Goal: Transaction & Acquisition: Purchase product/service

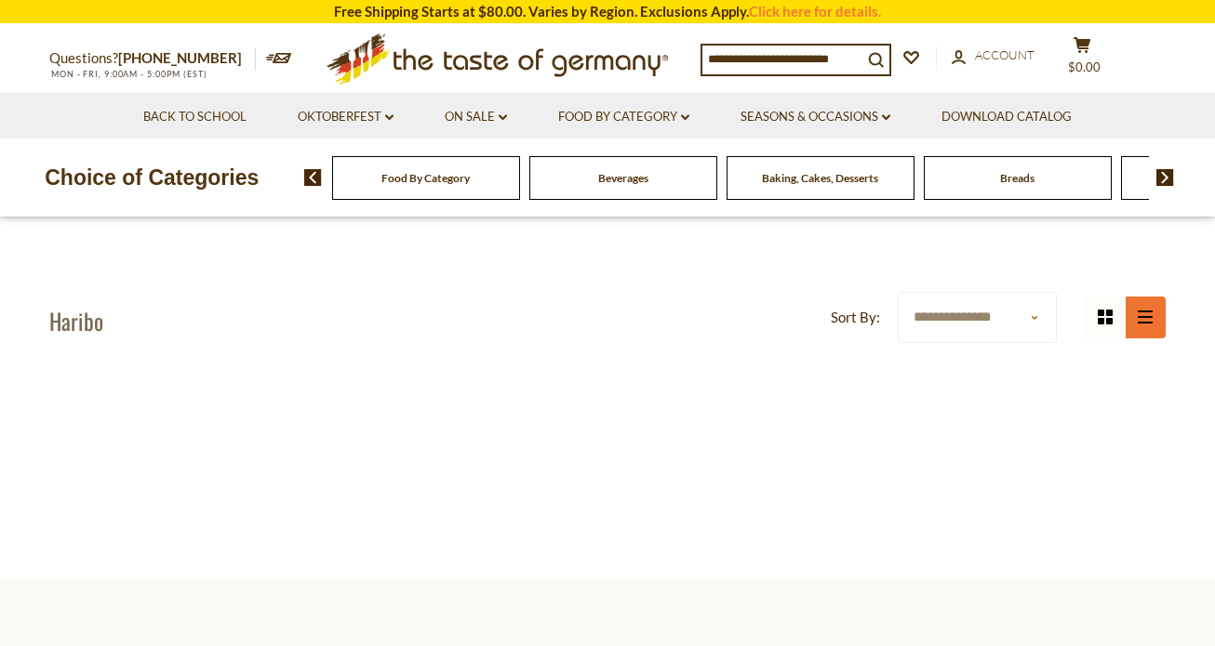
click at [1141, 329] on button "list icon" at bounding box center [1145, 318] width 42 height 42
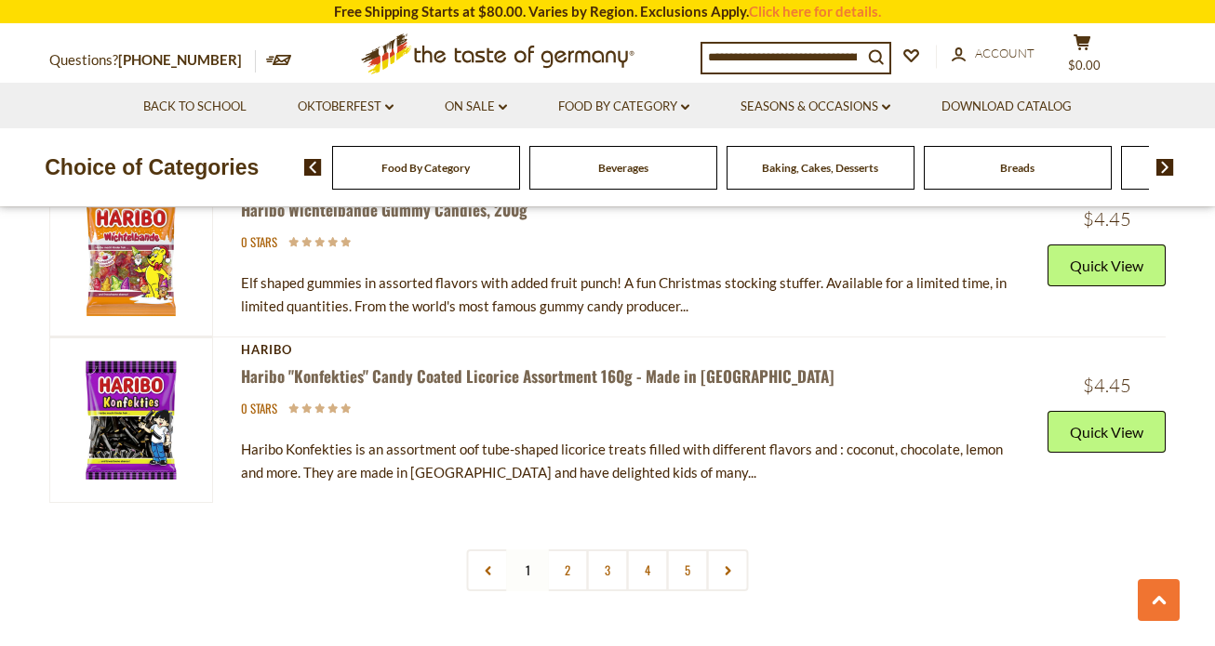
scroll to position [6011, 0]
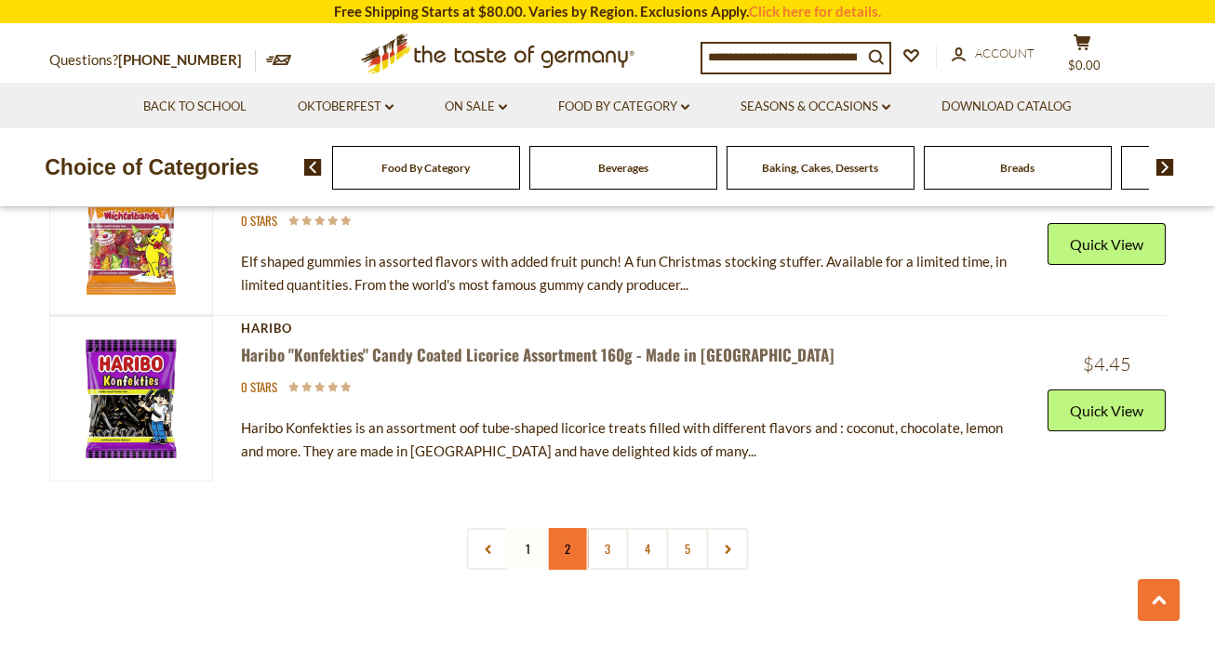
click at [573, 528] on link "2" at bounding box center [568, 549] width 42 height 42
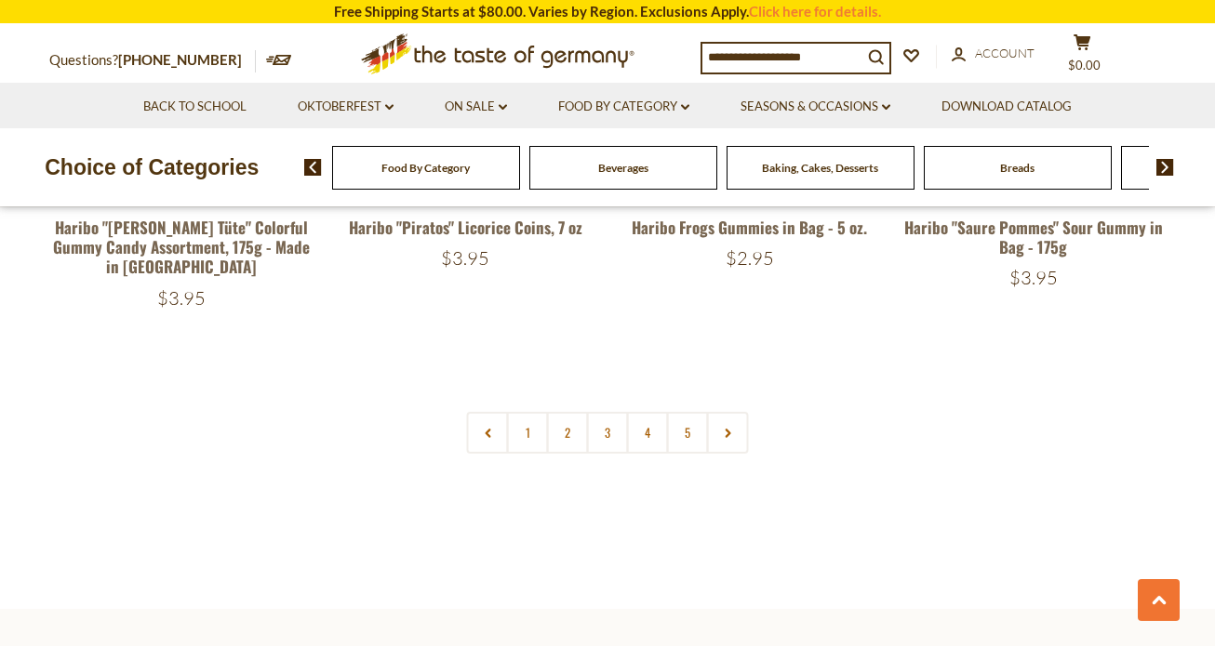
scroll to position [4047, 0]
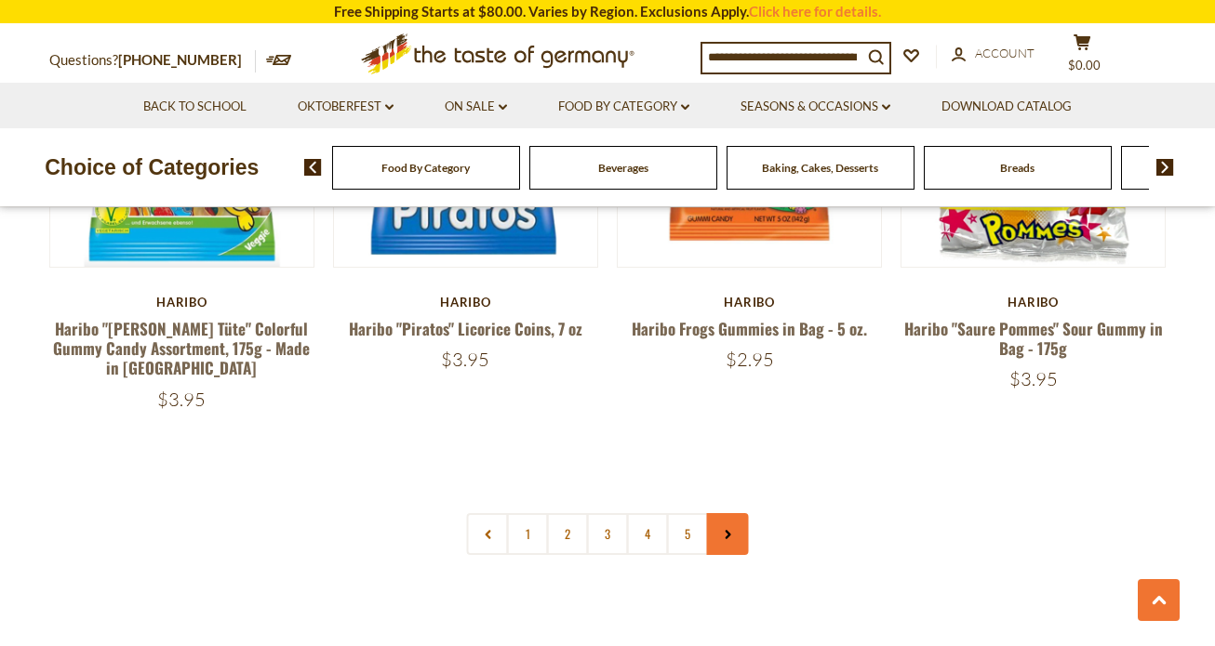
click at [727, 530] on icon at bounding box center [727, 534] width 11 height 9
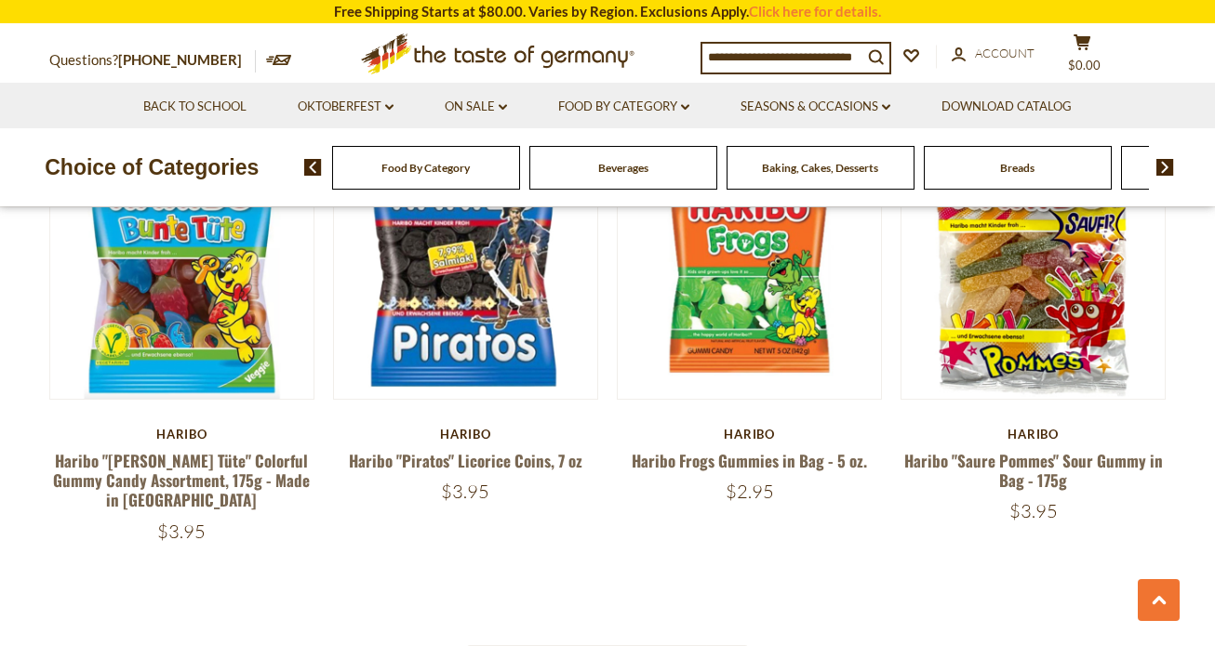
scroll to position [4105, 0]
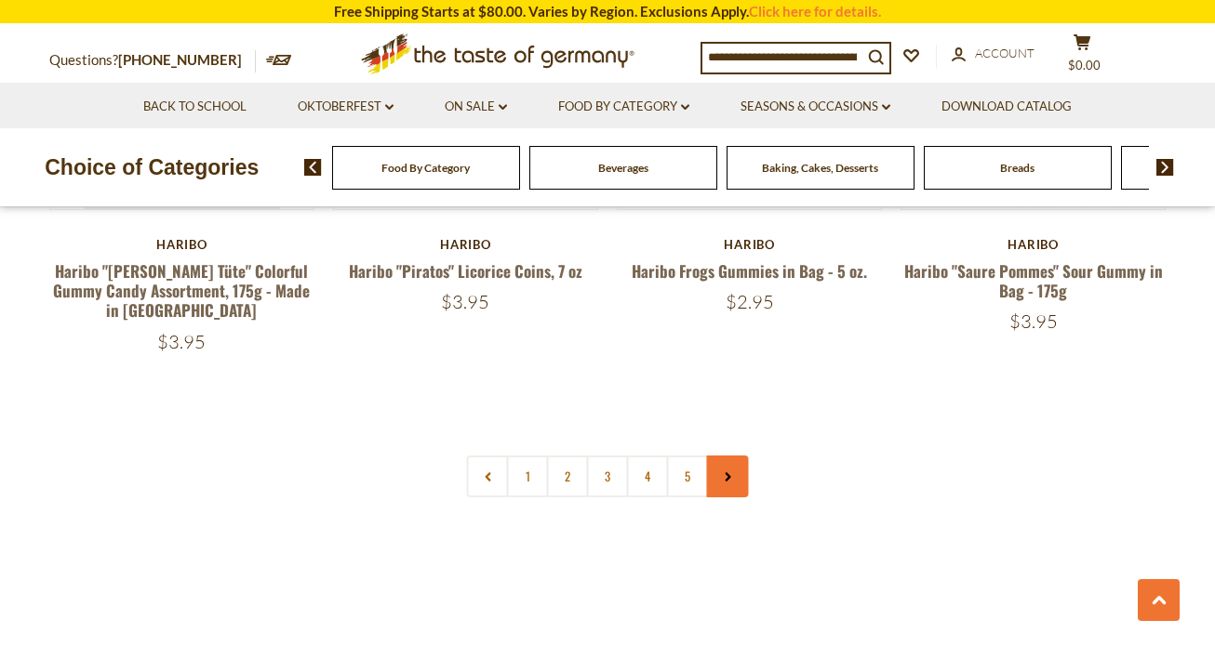
click at [735, 456] on link at bounding box center [728, 477] width 42 height 42
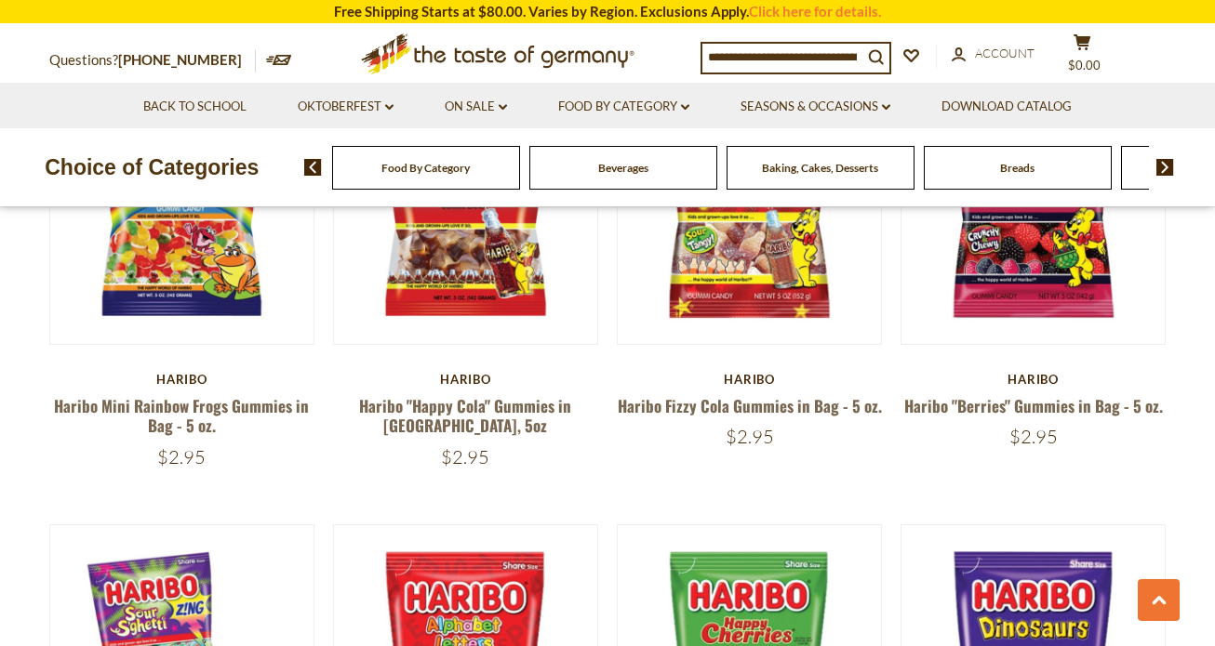
scroll to position [785, 0]
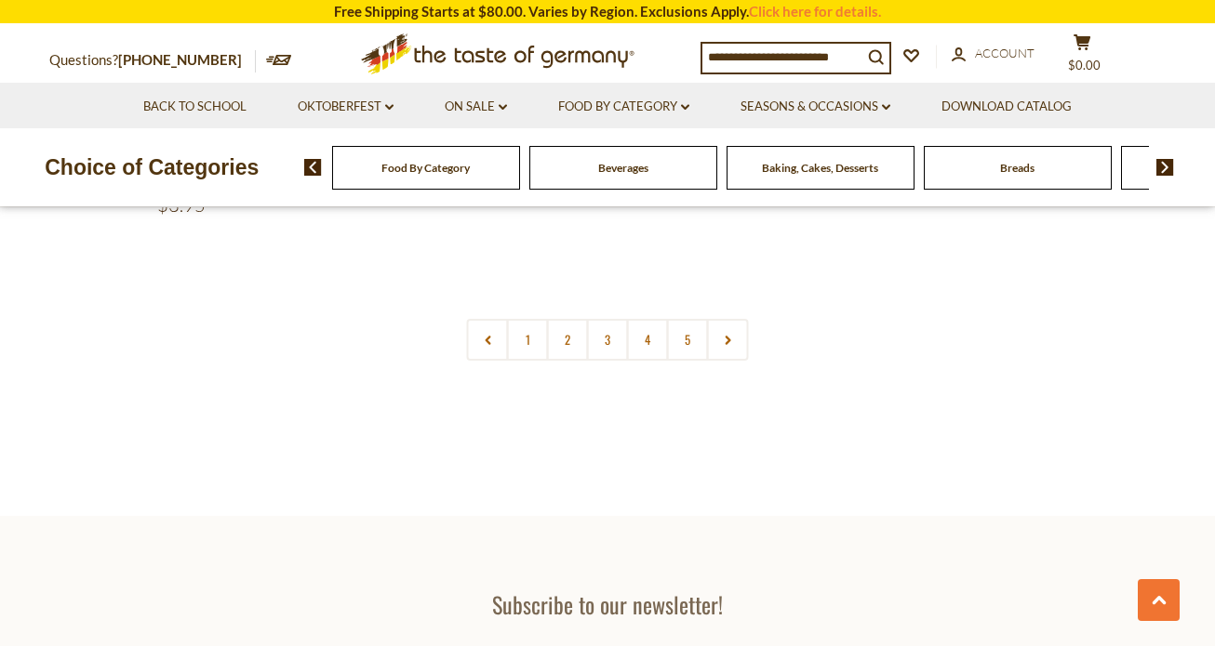
scroll to position [4243, 0]
click at [735, 318] on link at bounding box center [728, 339] width 42 height 42
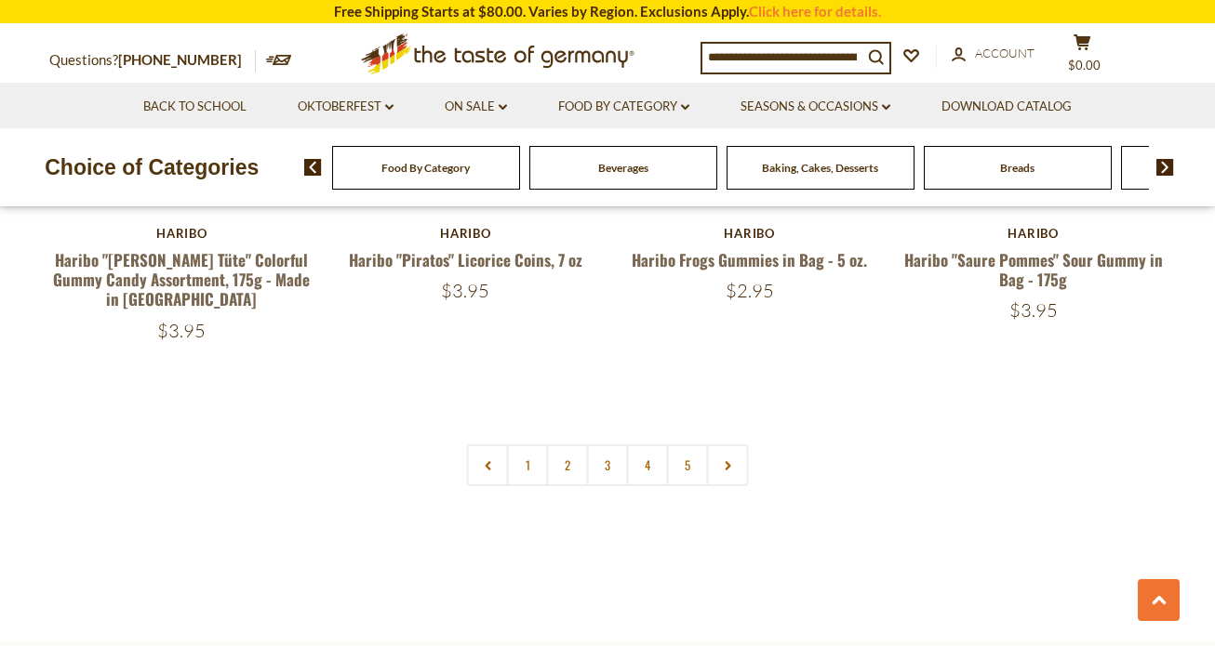
scroll to position [4118, 0]
click at [745, 443] on link at bounding box center [728, 464] width 42 height 42
